Goal: Download file/media

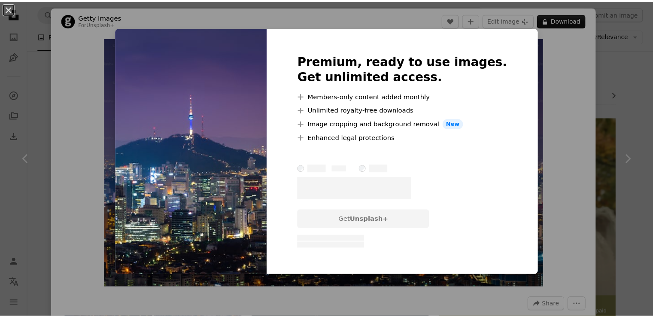
scroll to position [382, 0]
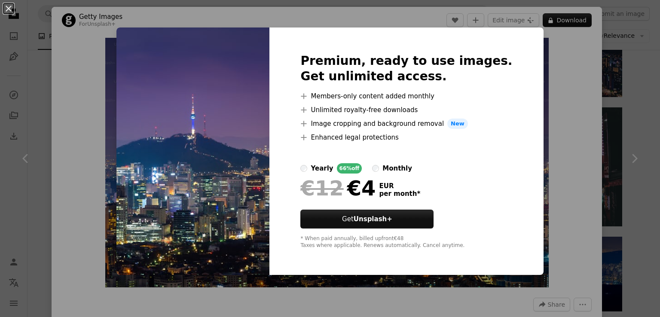
click at [550, 68] on div "An X shape Premium, ready to use images. Get unlimited access. A plus sign Memb…" at bounding box center [330, 158] width 660 height 317
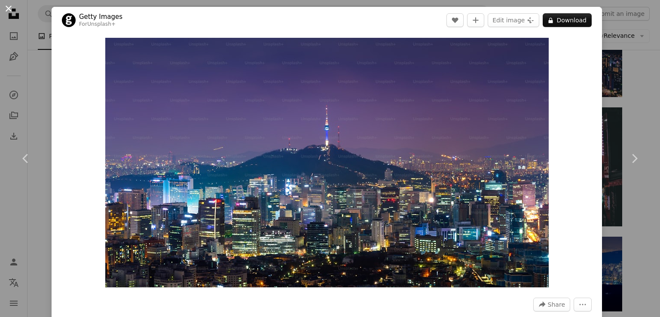
click at [8, 6] on button "An X shape" at bounding box center [8, 8] width 10 height 10
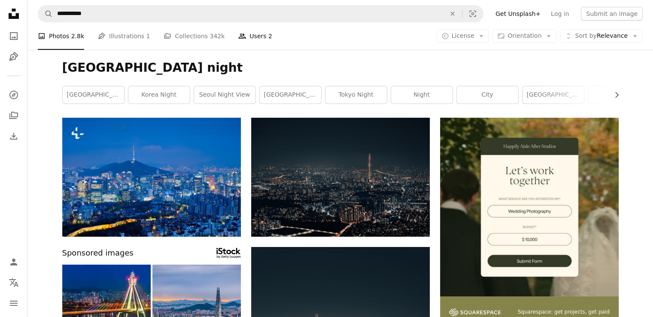
click at [238, 39] on link "People Users 2" at bounding box center [255, 35] width 34 height 27
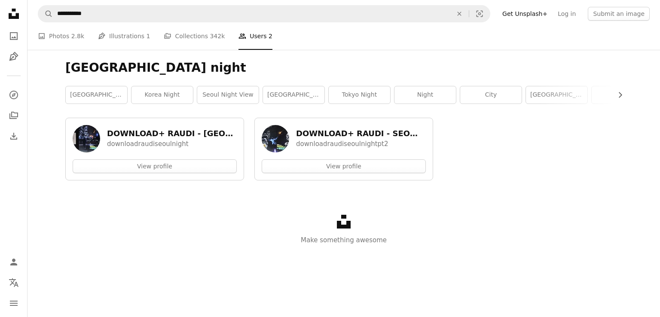
click at [238, 39] on li "People Users 2" at bounding box center [255, 35] width 34 height 27
click at [53, 33] on link "A photo Photos 2.8k" at bounding box center [61, 35] width 46 height 27
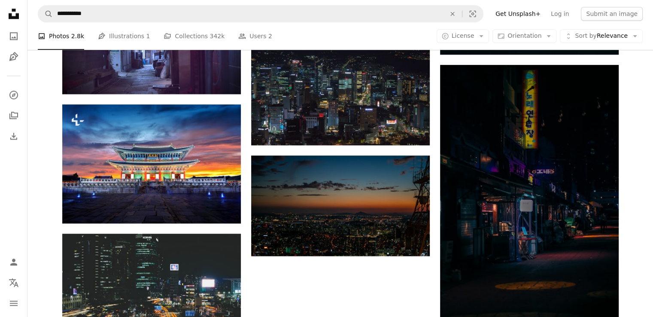
scroll to position [946, 0]
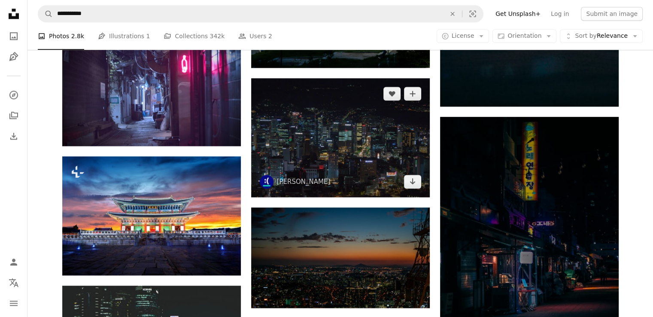
click at [303, 137] on img at bounding box center [340, 137] width 179 height 119
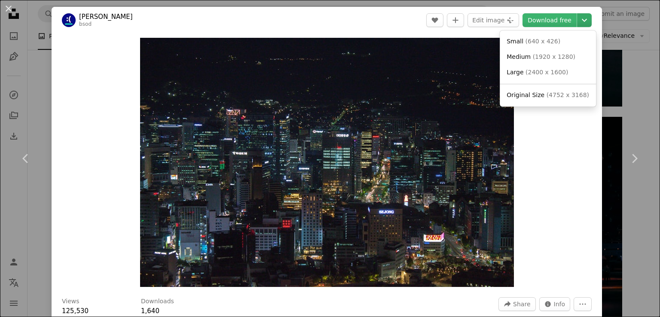
click at [578, 19] on icon "Chevron down" at bounding box center [584, 20] width 14 height 10
click at [534, 89] on link "Original Size ( 4752 x 3168 )" at bounding box center [547, 95] width 89 height 15
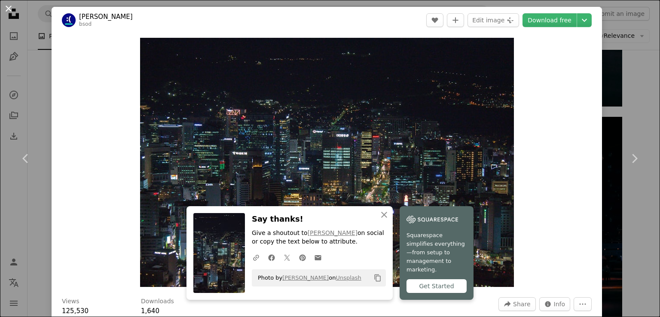
click at [7, 6] on button "An X shape" at bounding box center [8, 8] width 10 height 10
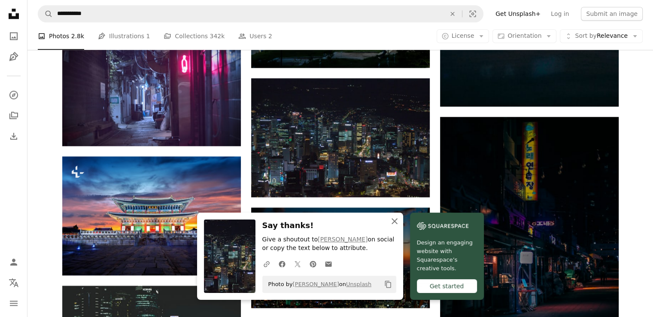
click at [394, 222] on icon "button" at bounding box center [395, 221] width 6 height 6
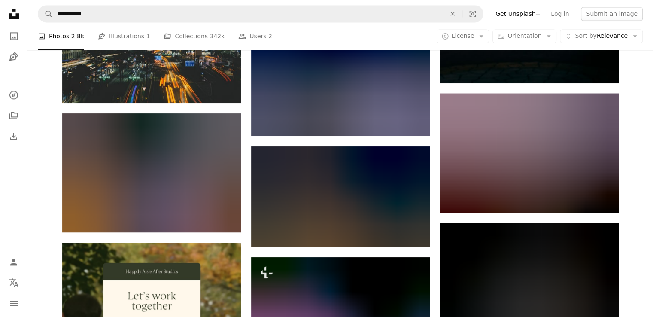
scroll to position [1291, 0]
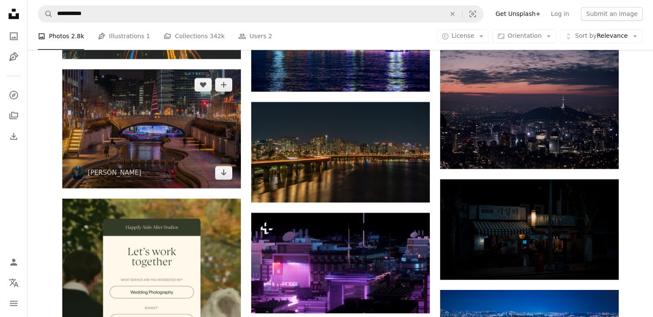
click at [175, 117] on img at bounding box center [151, 128] width 179 height 119
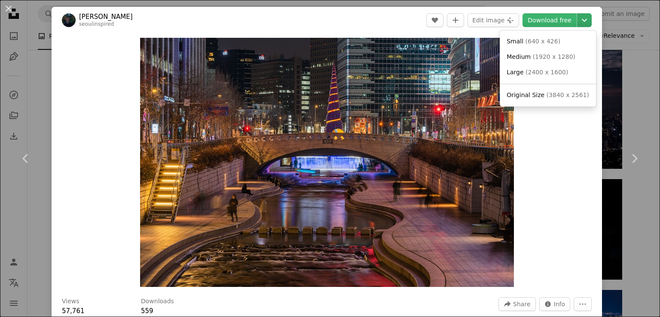
click at [579, 18] on icon "Chevron down" at bounding box center [584, 20] width 14 height 10
click at [565, 95] on span "( 3840 x 2561 )" at bounding box center [567, 95] width 43 height 7
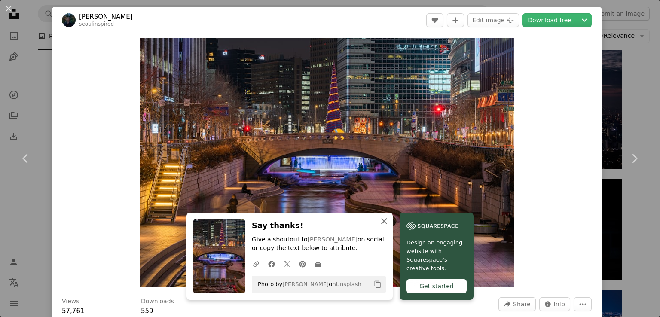
click at [381, 220] on icon "An X shape" at bounding box center [384, 221] width 10 height 10
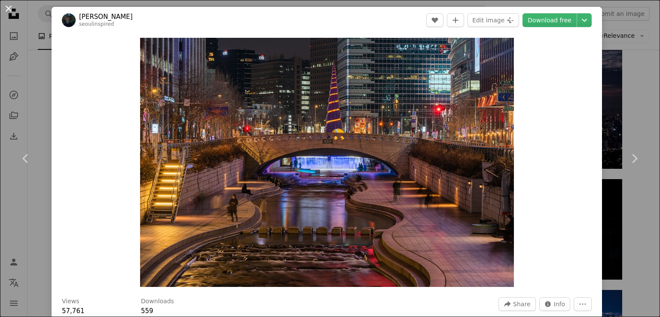
click at [10, 13] on button "An X shape" at bounding box center [8, 8] width 10 height 10
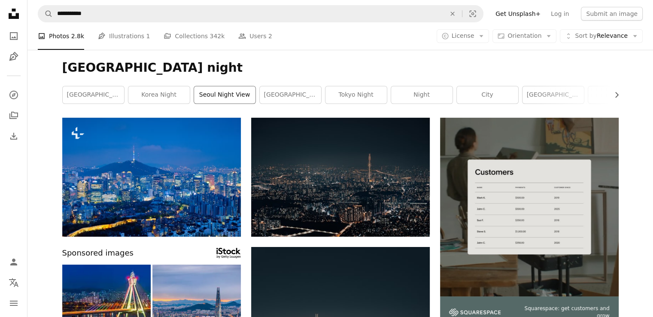
click at [216, 97] on link "seoul night view" at bounding box center [224, 94] width 61 height 17
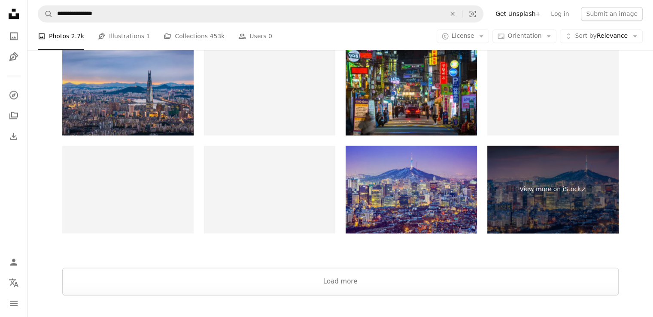
scroll to position [1417, 0]
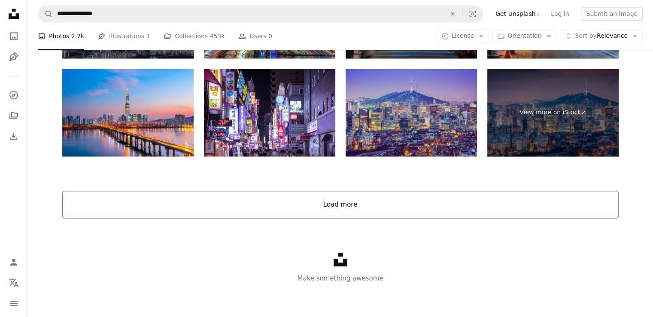
click at [345, 198] on button "Load more" at bounding box center [340, 204] width 557 height 27
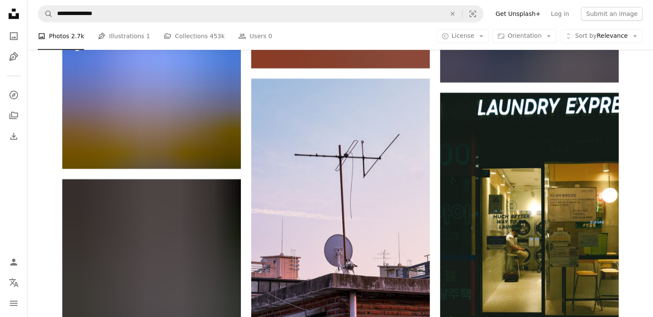
scroll to position [16861, 0]
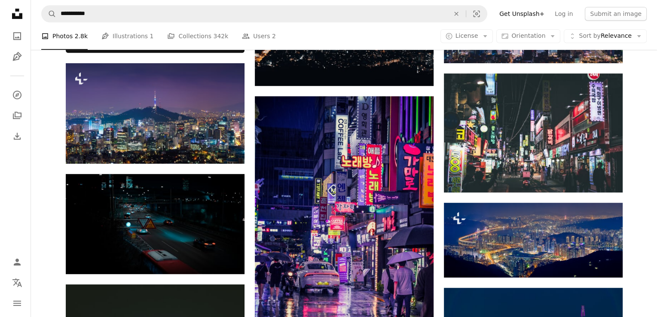
scroll to position [412, 0]
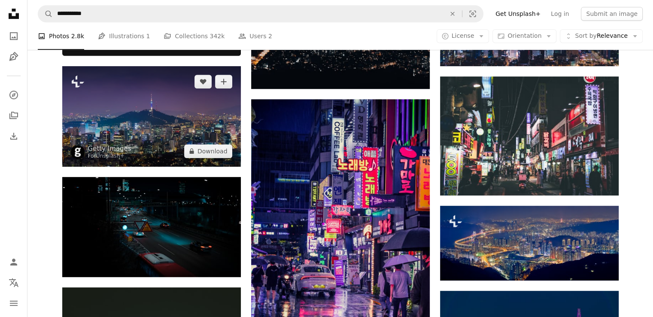
click at [190, 95] on img at bounding box center [151, 116] width 179 height 101
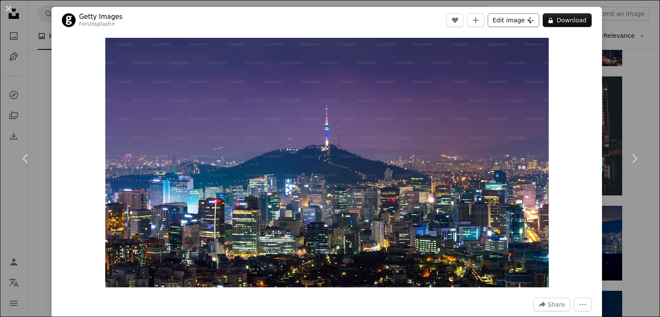
click at [527, 21] on icon "Plus sign for Unsplash+" at bounding box center [530, 20] width 7 height 7
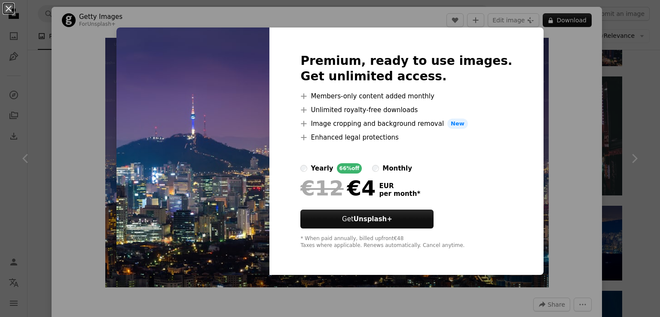
click at [599, 64] on div "An X shape Premium, ready to use images. Get unlimited access. A plus sign Memb…" at bounding box center [330, 158] width 660 height 317
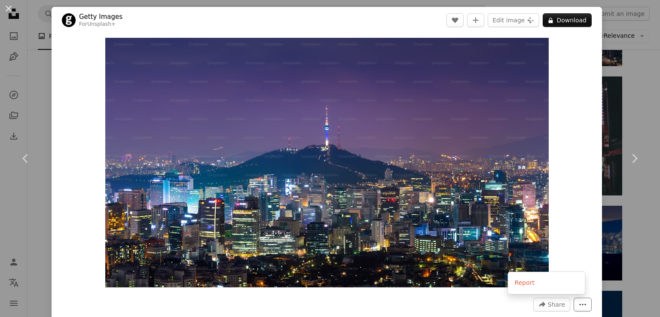
click at [579, 302] on icon "More Actions" at bounding box center [583, 305] width 8 height 8
drag, startPoint x: 584, startPoint y: 168, endPoint x: 580, endPoint y: 73, distance: 95.4
click at [553, 21] on button "A lock Download" at bounding box center [567, 20] width 49 height 14
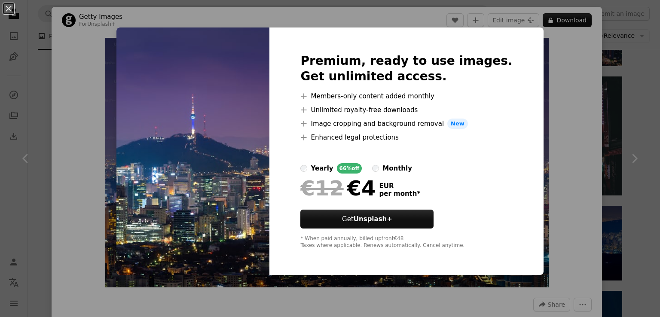
click at [546, 82] on div "An X shape Premium, ready to use images. Get unlimited access. A plus sign Memb…" at bounding box center [330, 158] width 660 height 317
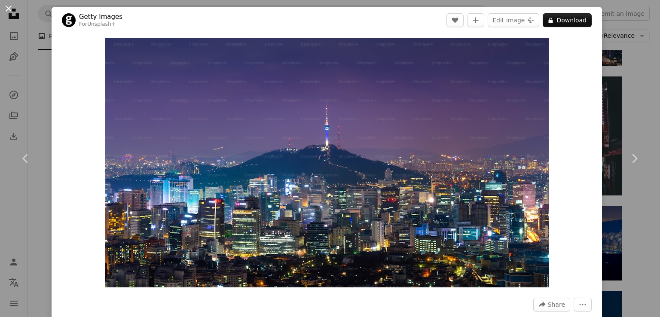
click at [6, 6] on button "An X shape" at bounding box center [8, 8] width 10 height 10
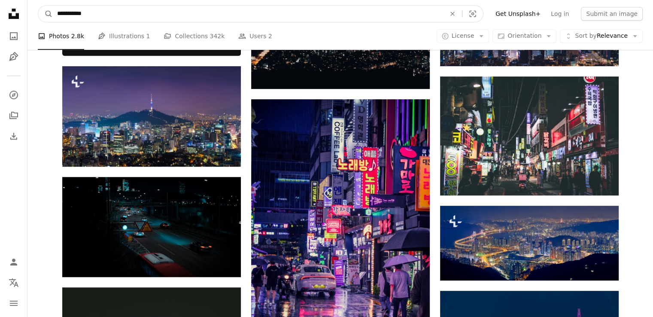
click at [115, 8] on input "**********" at bounding box center [248, 14] width 391 height 16
type input "**********"
click at [38, 6] on button "A magnifying glass" at bounding box center [45, 14] width 15 height 16
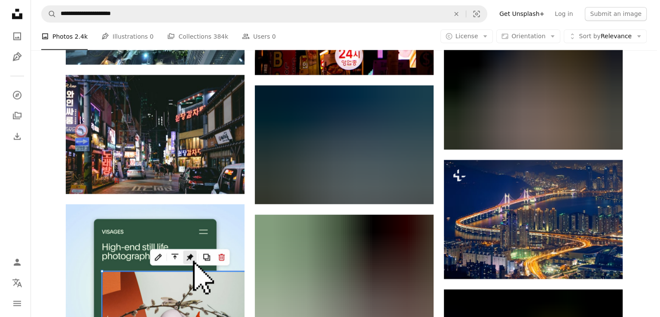
scroll to position [1612, 0]
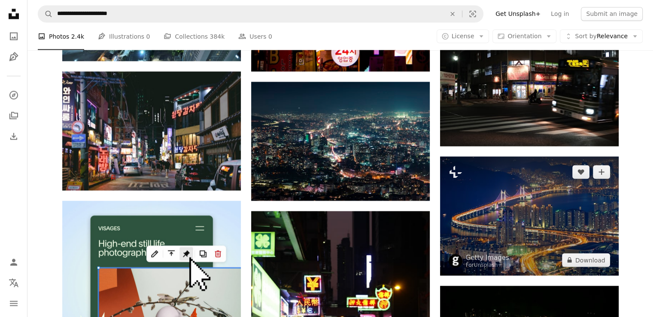
click at [550, 212] on img at bounding box center [529, 215] width 179 height 119
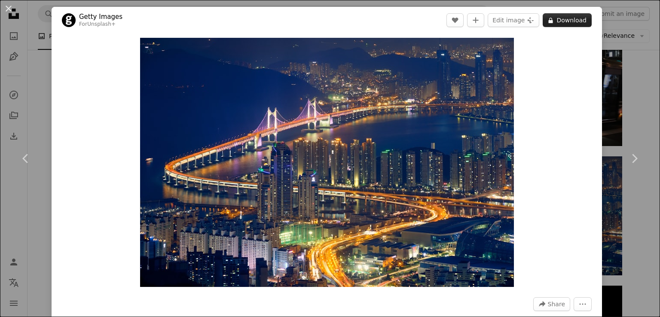
click at [557, 21] on button "A lock Download" at bounding box center [567, 20] width 49 height 14
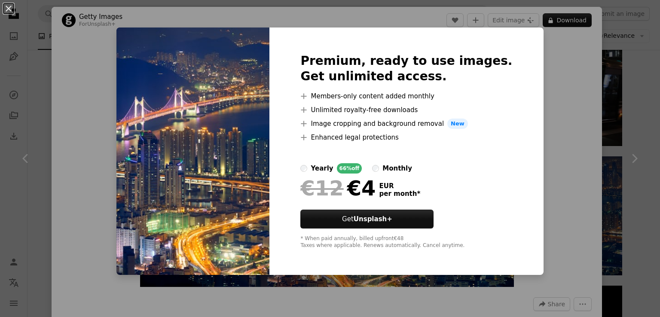
click at [544, 147] on div "An X shape Premium, ready to use images. Get unlimited access. A plus sign Memb…" at bounding box center [330, 158] width 660 height 317
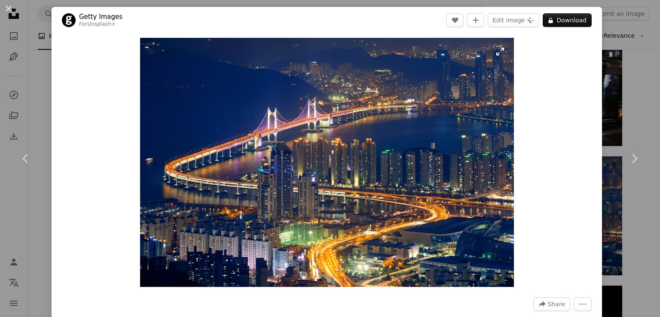
click at [265, 164] on img "Zoom in on this image" at bounding box center [327, 162] width 374 height 249
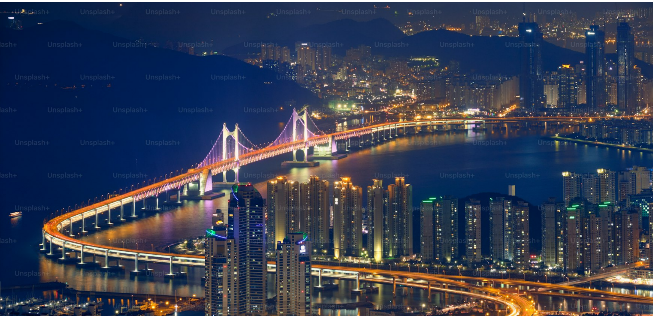
scroll to position [57, 0]
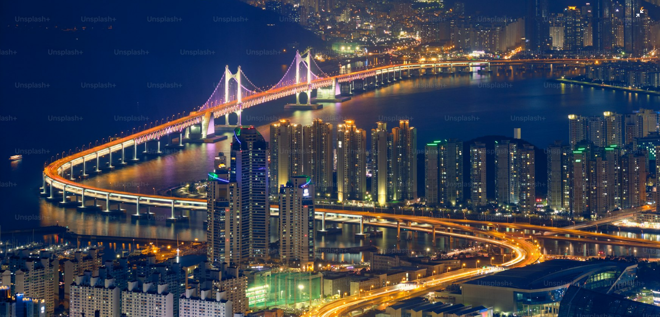
click at [265, 164] on img "Zoom out on this image" at bounding box center [330, 162] width 661 height 440
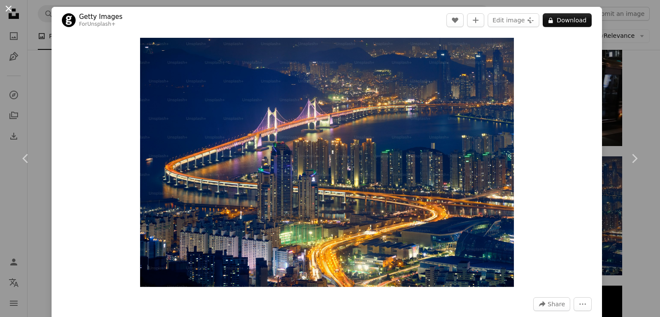
click at [10, 8] on button "An X shape" at bounding box center [8, 8] width 10 height 10
